Goal: Task Accomplishment & Management: Manage account settings

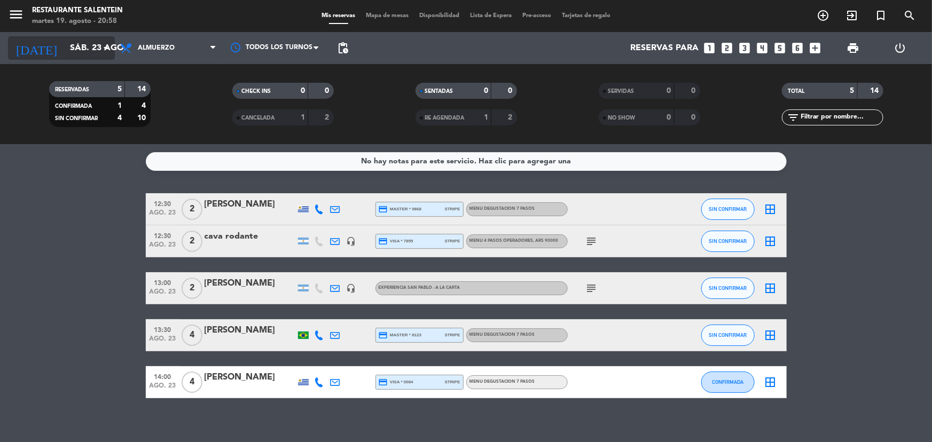
click at [65, 40] on input "sáb. 23 ago." at bounding box center [121, 48] width 113 height 21
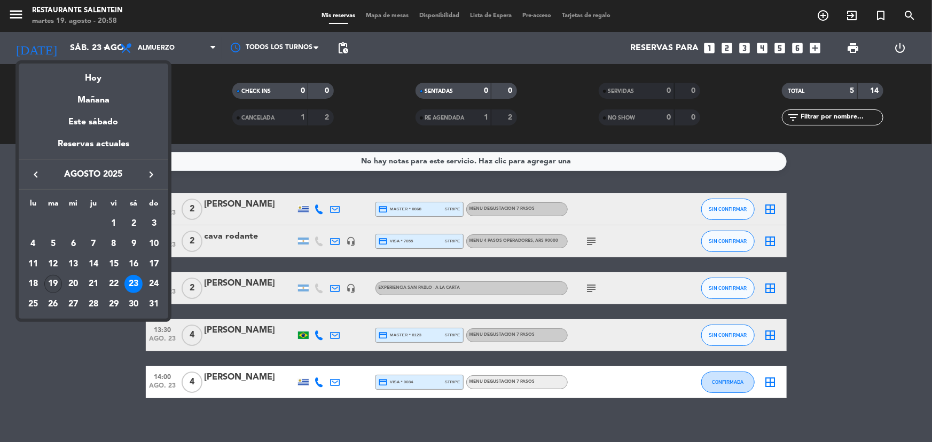
click at [56, 281] on div "19" at bounding box center [53, 284] width 18 height 18
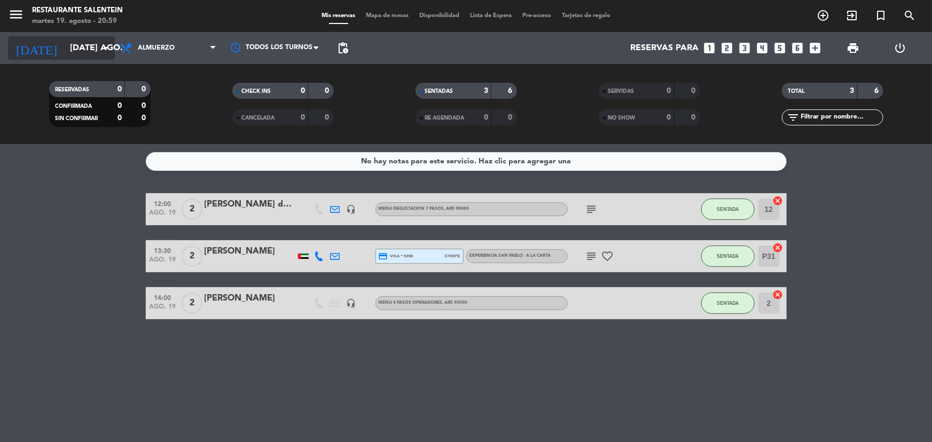
click at [83, 47] on input "[DATE] ago." at bounding box center [121, 48] width 113 height 21
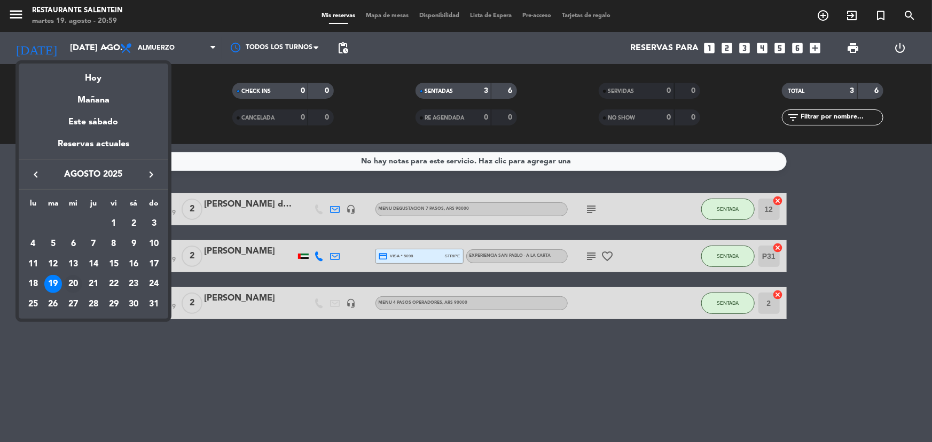
click at [75, 283] on div "20" at bounding box center [73, 284] width 18 height 18
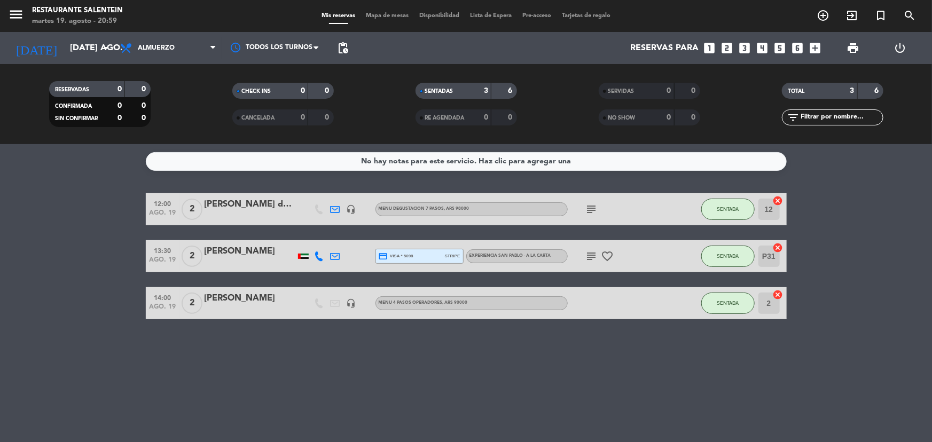
type input "mié. 20 ago."
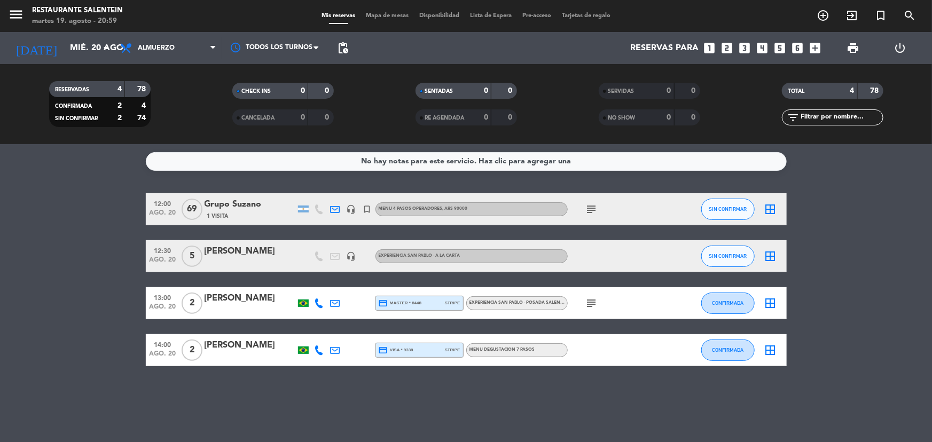
click at [589, 308] on icon "subject" at bounding box center [592, 303] width 13 height 13
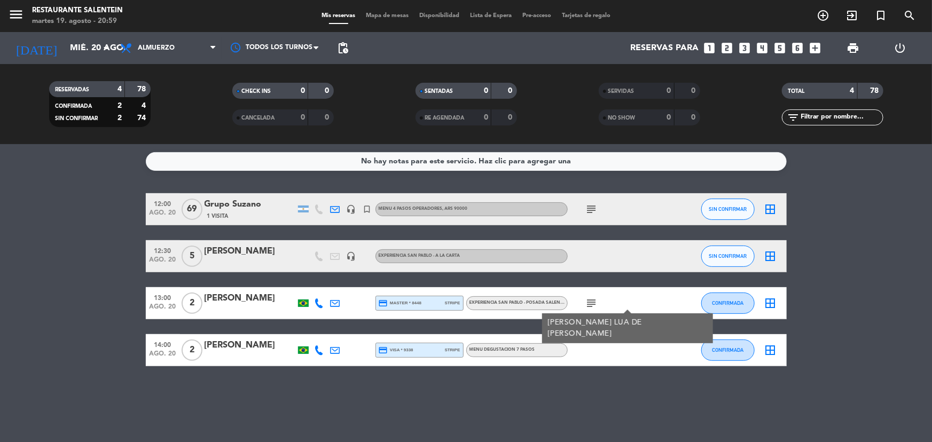
click at [589, 307] on icon "subject" at bounding box center [592, 303] width 13 height 13
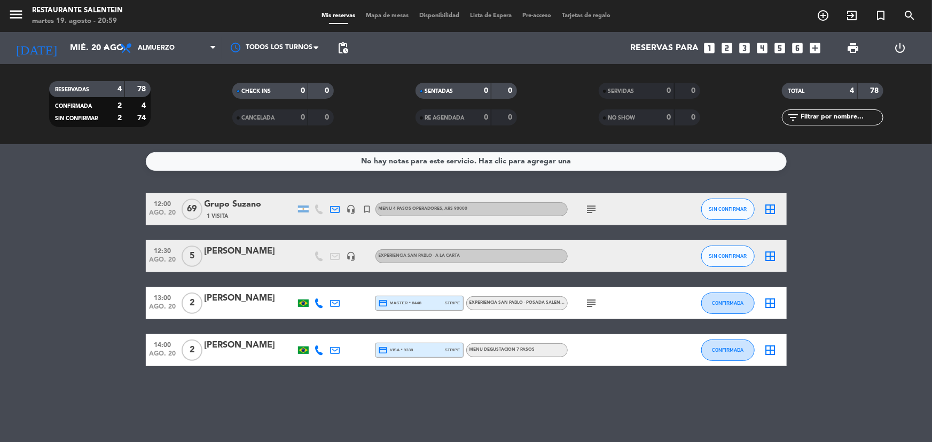
click at [772, 250] on icon "border_all" at bounding box center [770, 256] width 13 height 13
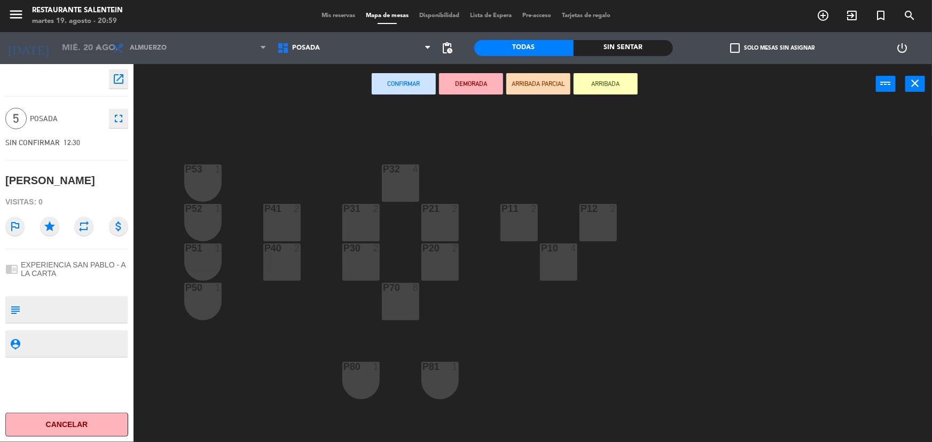
click at [394, 299] on div "P70 8" at bounding box center [400, 301] width 37 height 37
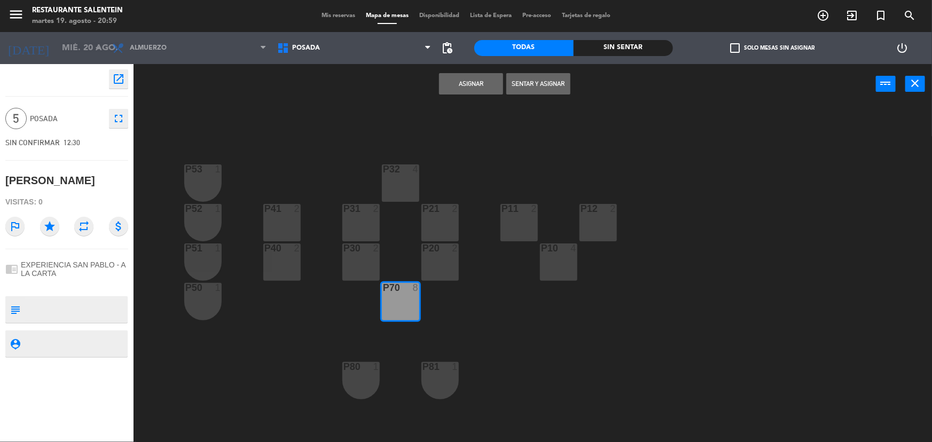
click at [366, 224] on div "P31 2" at bounding box center [360, 222] width 37 height 37
click at [358, 269] on div "P30 2" at bounding box center [360, 262] width 37 height 37
drag, startPoint x: 385, startPoint y: 170, endPoint x: 433, endPoint y: 144, distance: 54.5
click at [384, 170] on div "P32" at bounding box center [383, 170] width 1 height 10
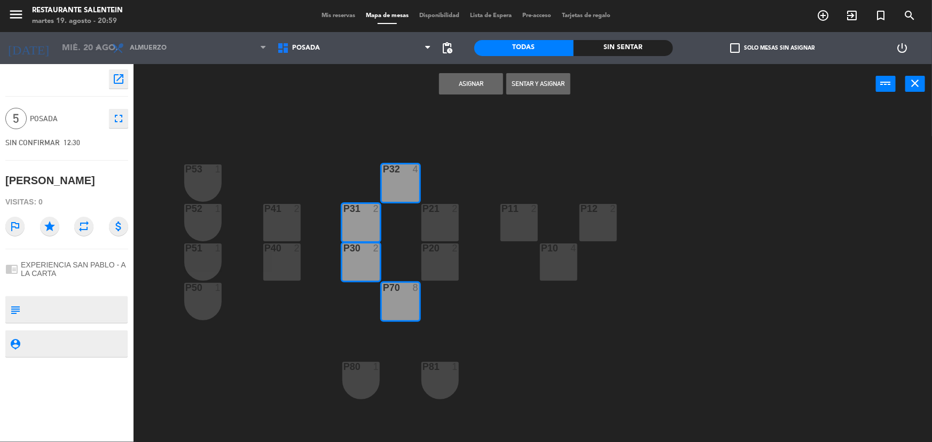
click at [463, 93] on button "Asignar" at bounding box center [471, 83] width 64 height 21
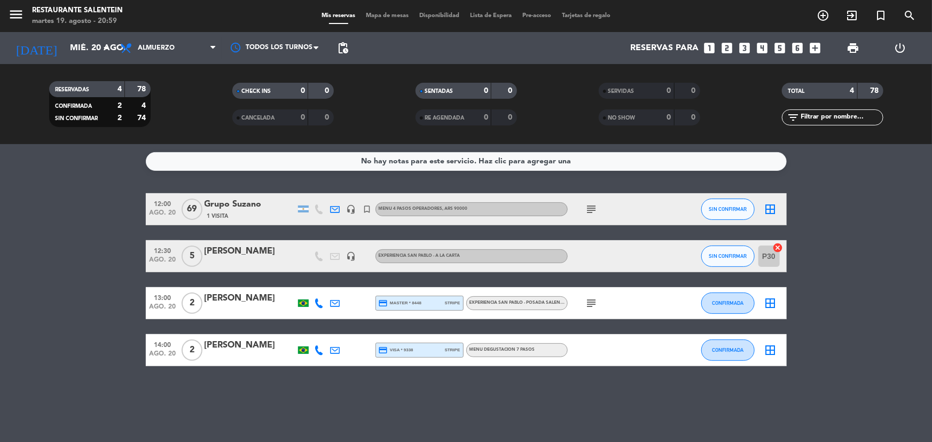
click at [157, 348] on span "14:00" at bounding box center [163, 344] width 27 height 12
click at [776, 301] on icon "border_all" at bounding box center [770, 303] width 13 height 13
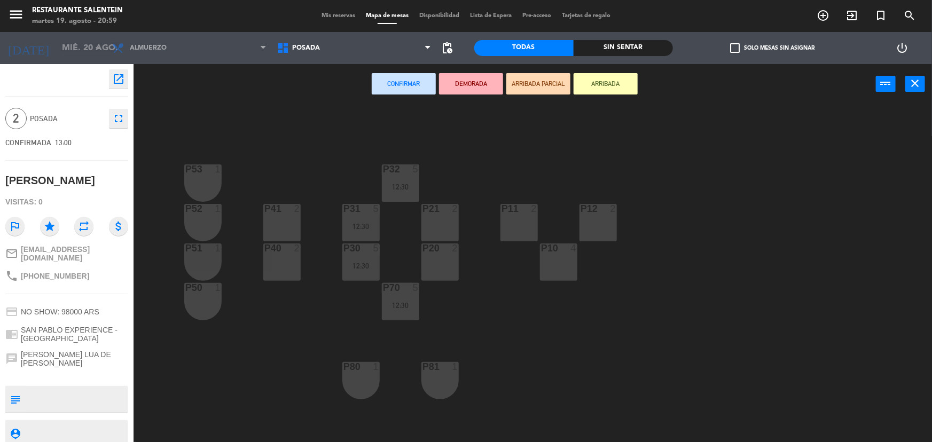
click at [433, 272] on div "P20 2" at bounding box center [440, 262] width 37 height 37
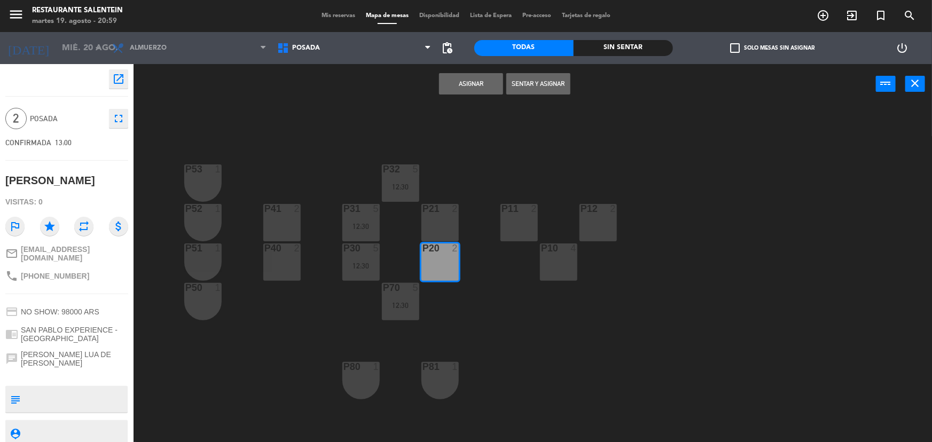
click at [434, 223] on div "P21 2" at bounding box center [440, 222] width 37 height 37
click at [456, 81] on button "Asignar" at bounding box center [471, 83] width 64 height 21
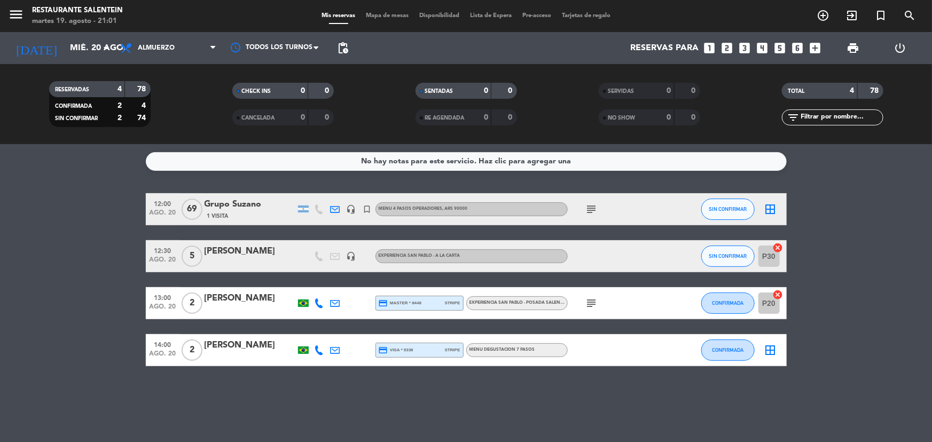
click at [258, 204] on div "Grupo Suzano" at bounding box center [250, 205] width 91 height 14
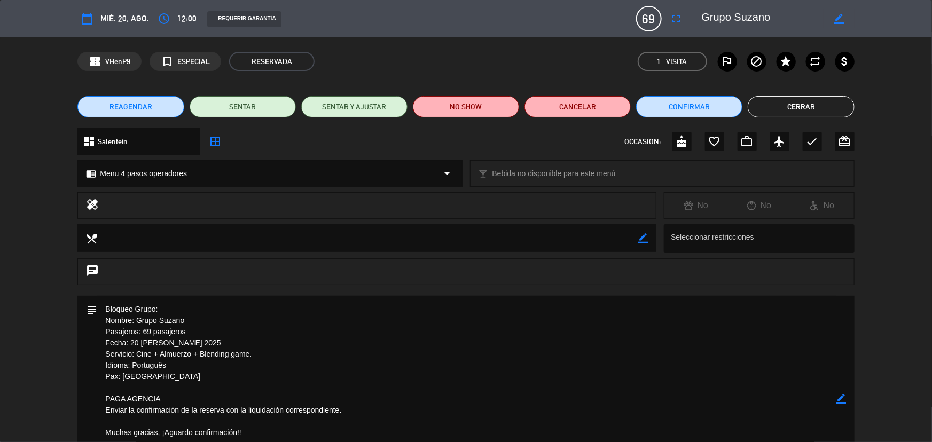
click at [846, 110] on button "Cerrar" at bounding box center [801, 106] width 106 height 21
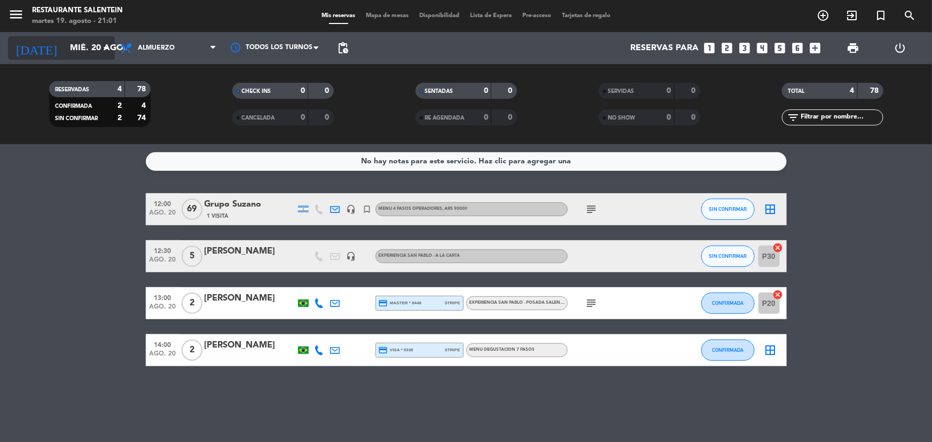
click at [82, 58] on div "[DATE] mié. 20 ago. arrow_drop_down" at bounding box center [61, 48] width 107 height 24
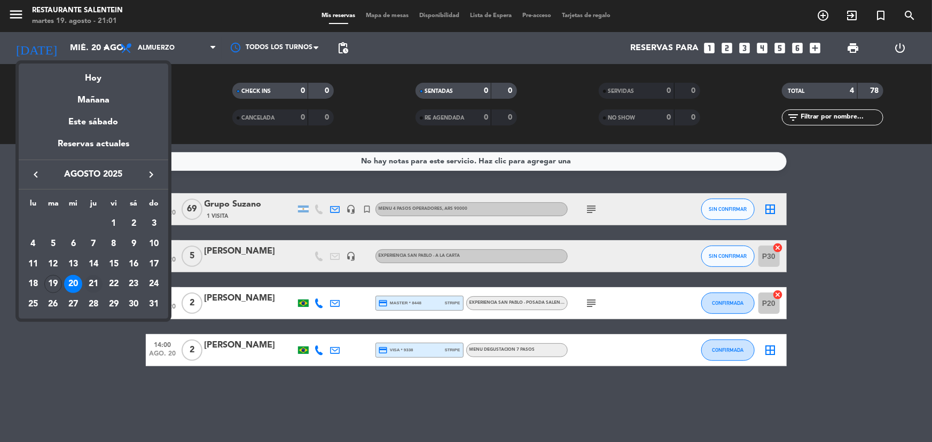
click at [88, 278] on div "21" at bounding box center [93, 284] width 18 height 18
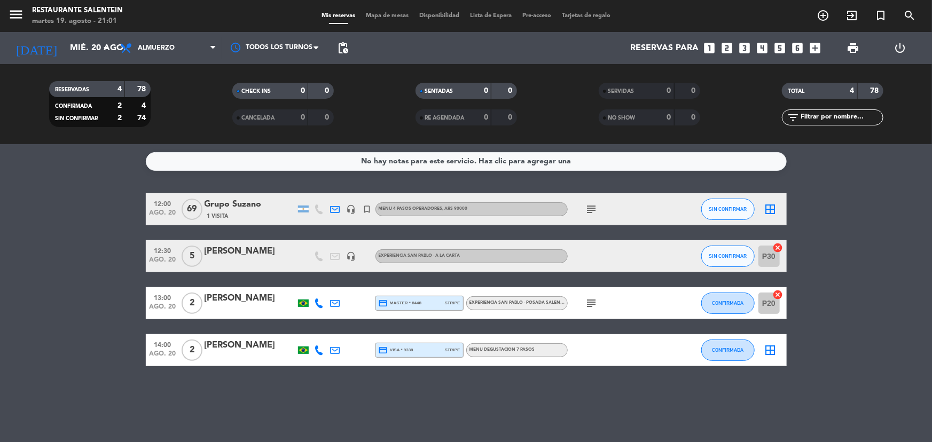
type input "jue. 21 ago."
